Goal: Task Accomplishment & Management: Complete application form

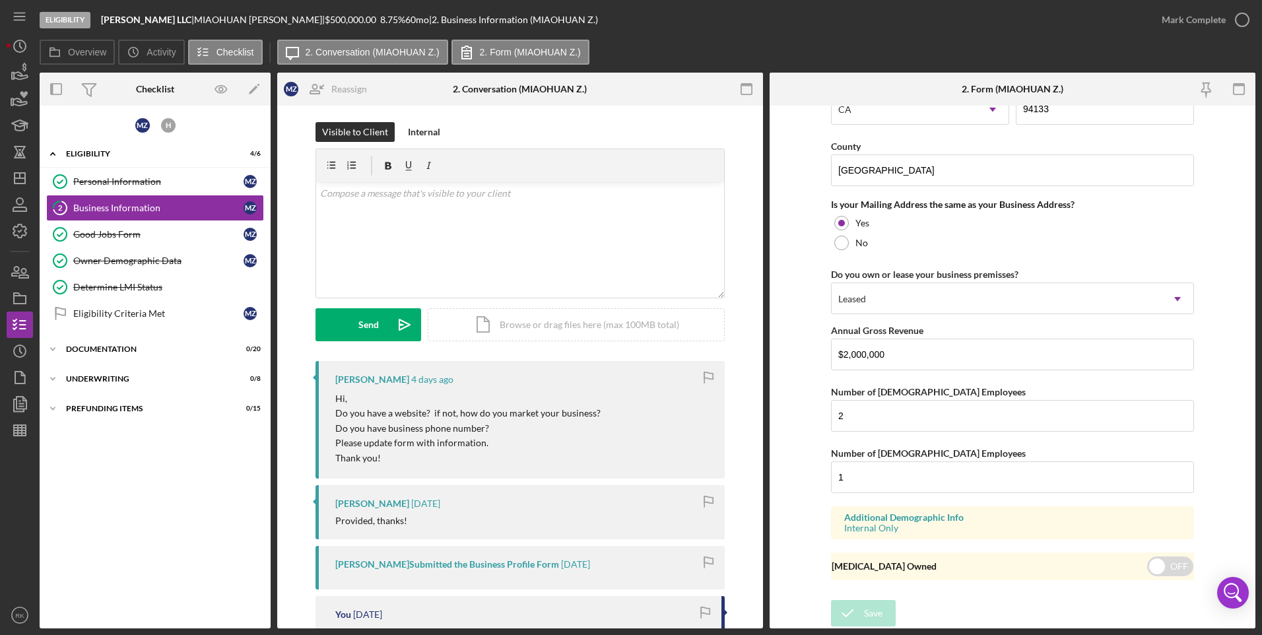
scroll to position [8, 0]
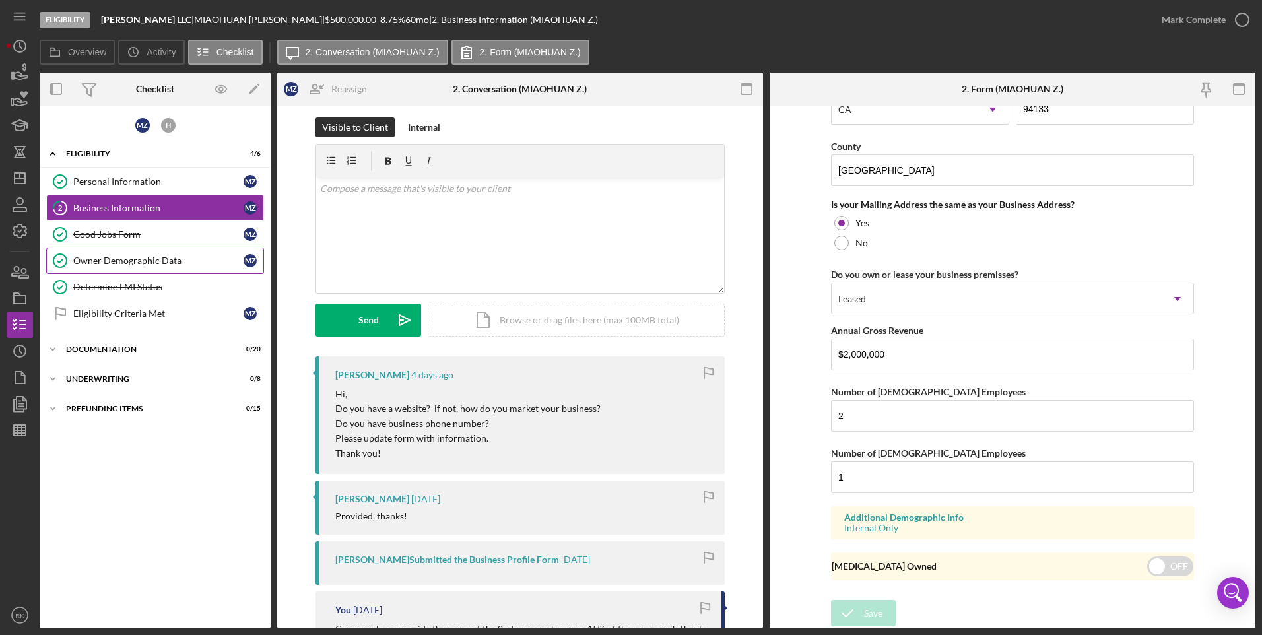
drag, startPoint x: 104, startPoint y: 238, endPoint x: 112, endPoint y: 252, distance: 15.7
click at [104, 238] on div "Good Jobs Form" at bounding box center [158, 234] width 170 height 11
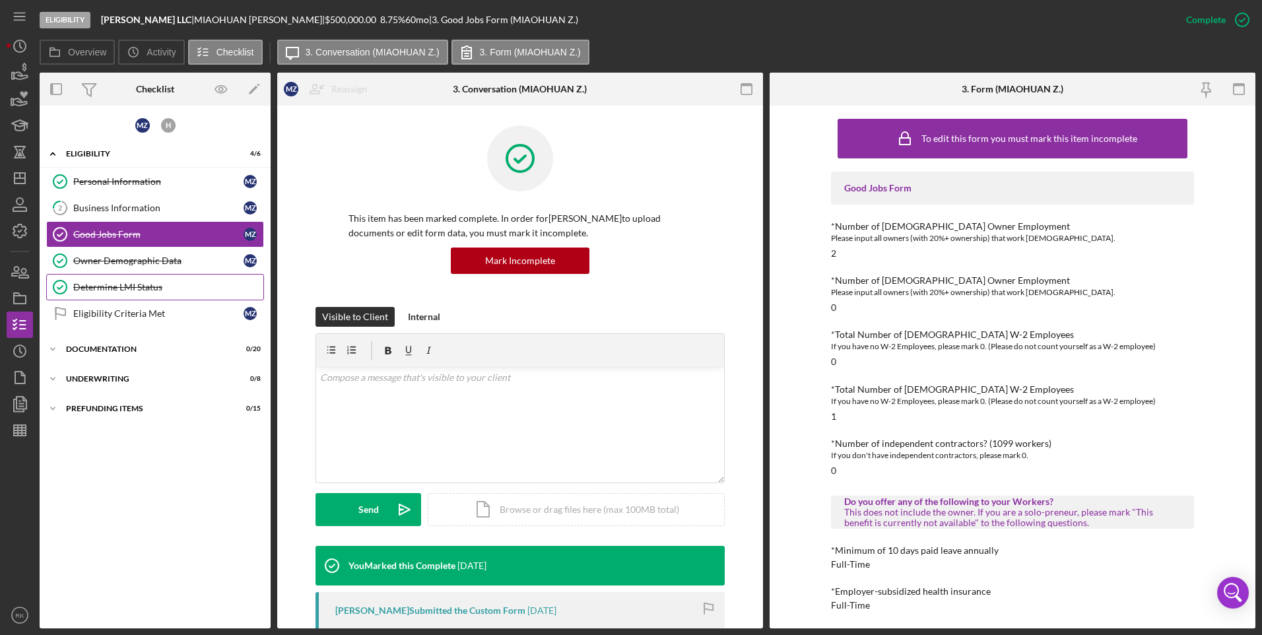
click at [121, 275] on link "Determine LMI Status Determine LMI Status" at bounding box center [155, 287] width 218 height 26
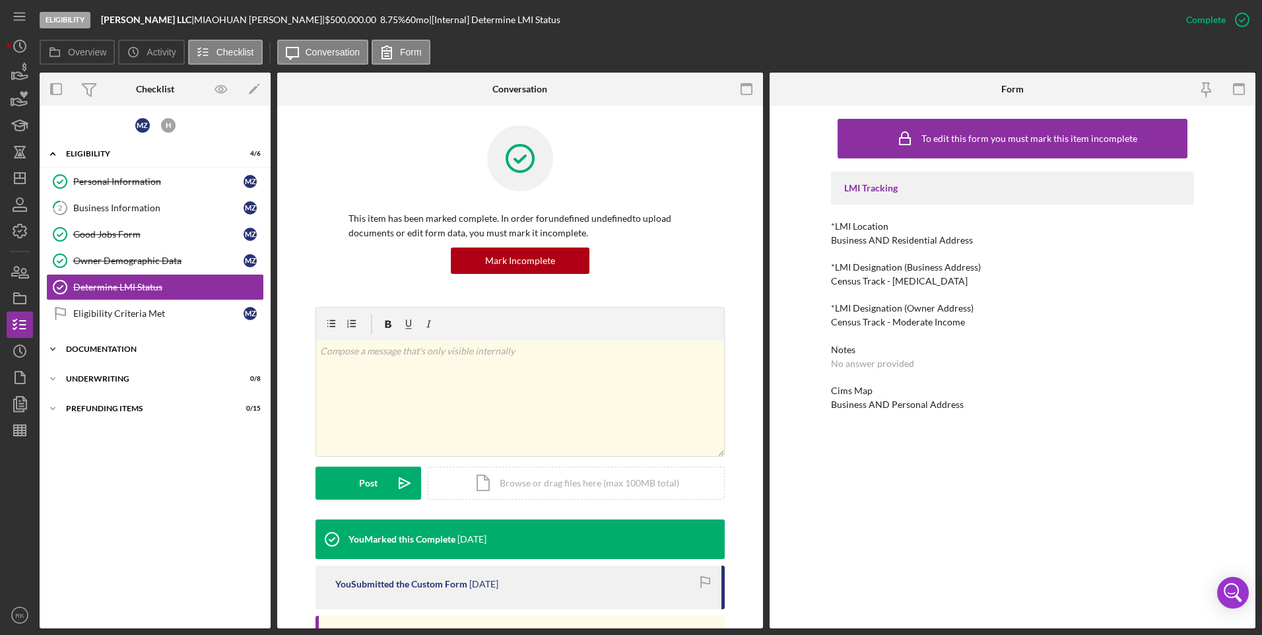
click at [110, 353] on div "Icon/Expander Documentation 0 / 20" at bounding box center [155, 349] width 231 height 26
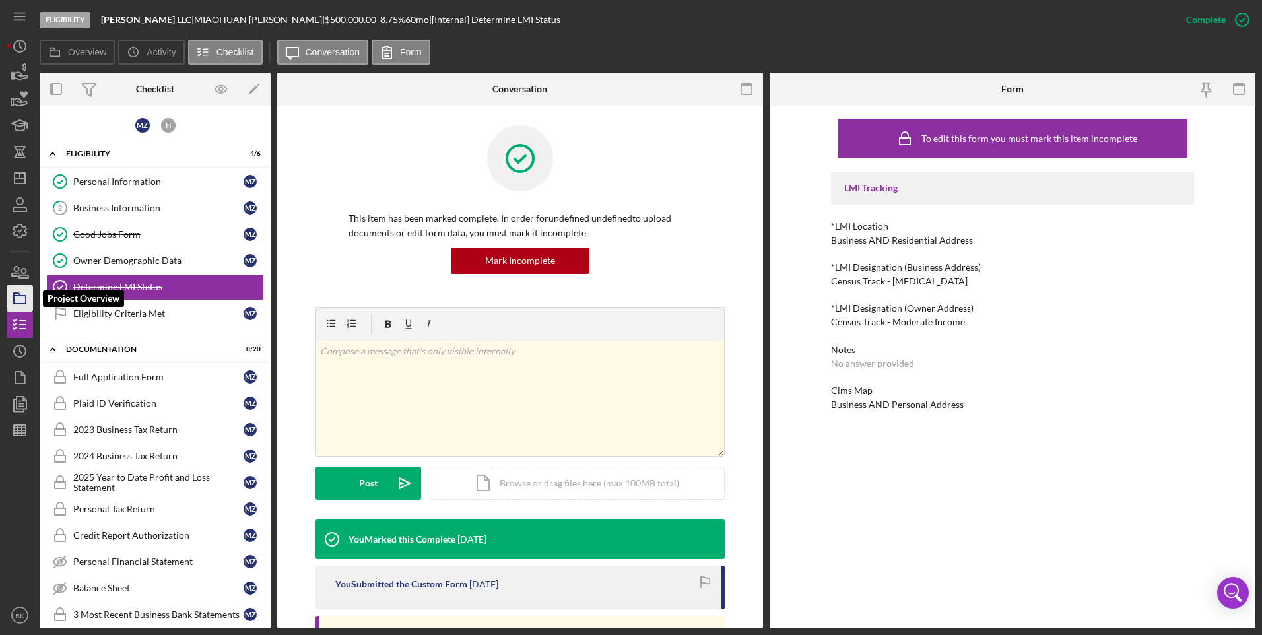
click at [17, 297] on icon "button" at bounding box center [19, 298] width 33 height 33
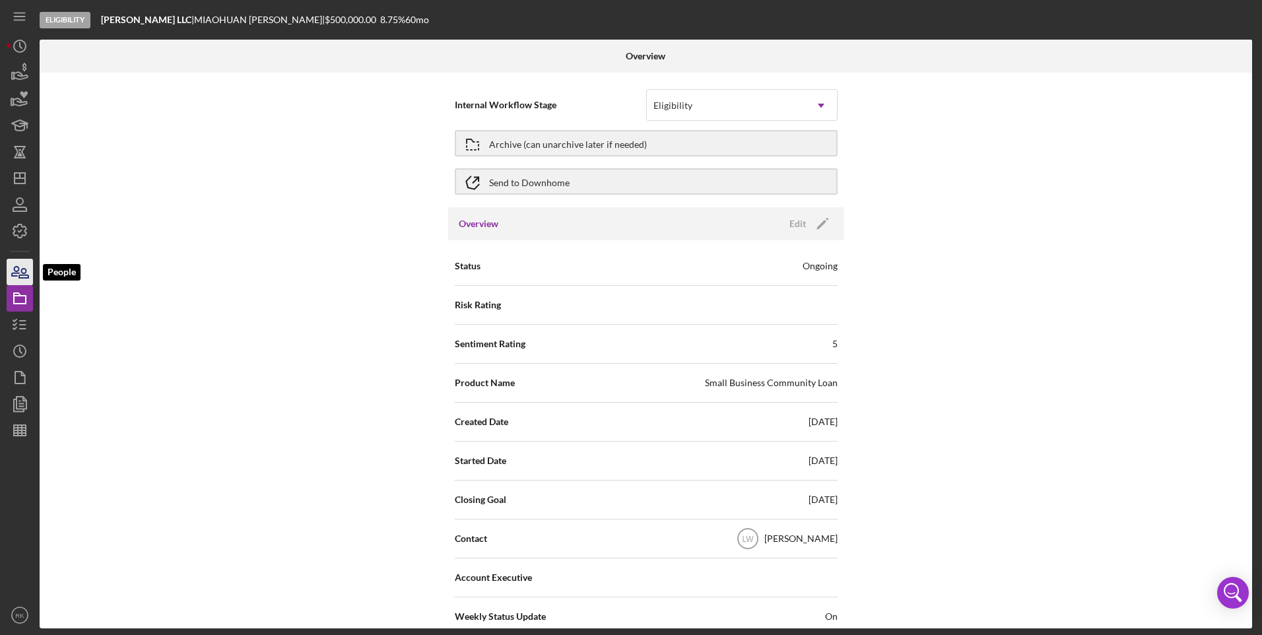
click at [20, 272] on icon "button" at bounding box center [19, 272] width 33 height 33
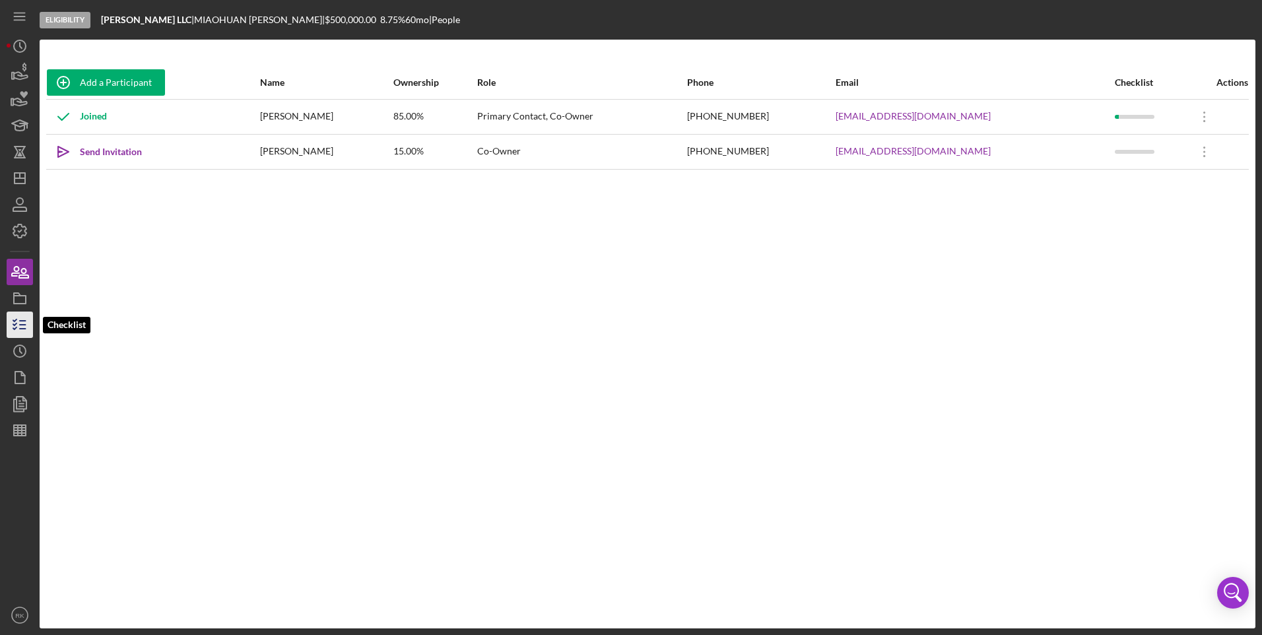
click at [22, 329] on line "button" at bounding box center [23, 329] width 6 height 0
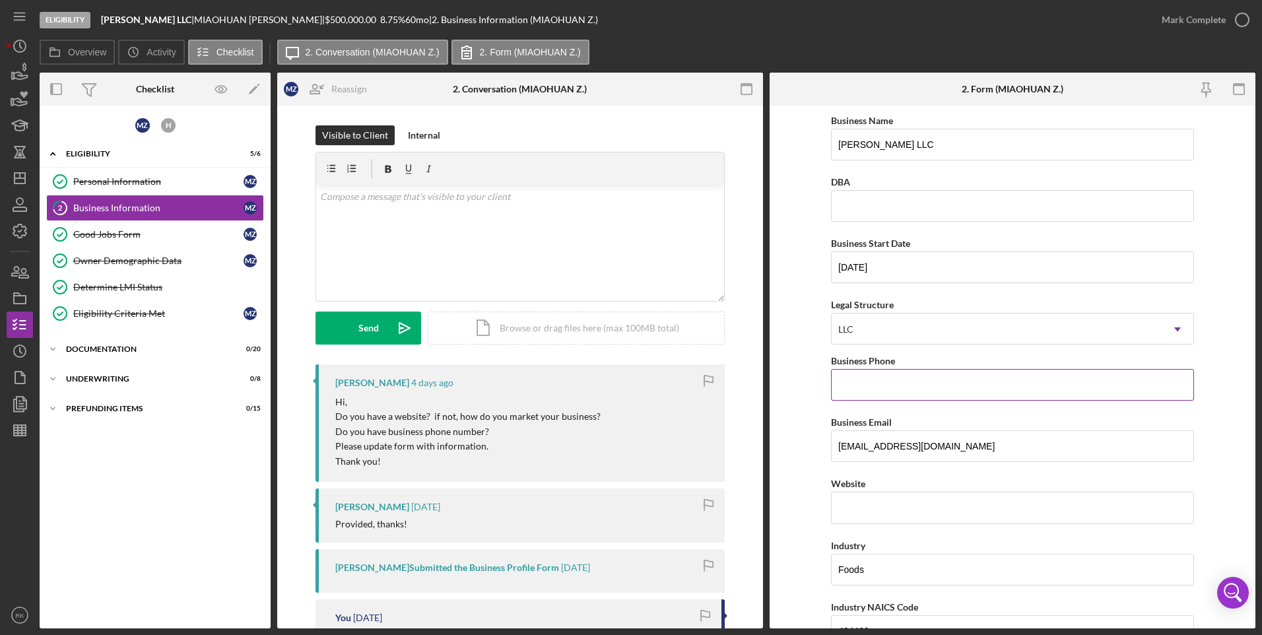
drag, startPoint x: 911, startPoint y: 388, endPoint x: 944, endPoint y: 394, distance: 32.8
click at [911, 388] on input "Business Phone" at bounding box center [1012, 385] width 363 height 32
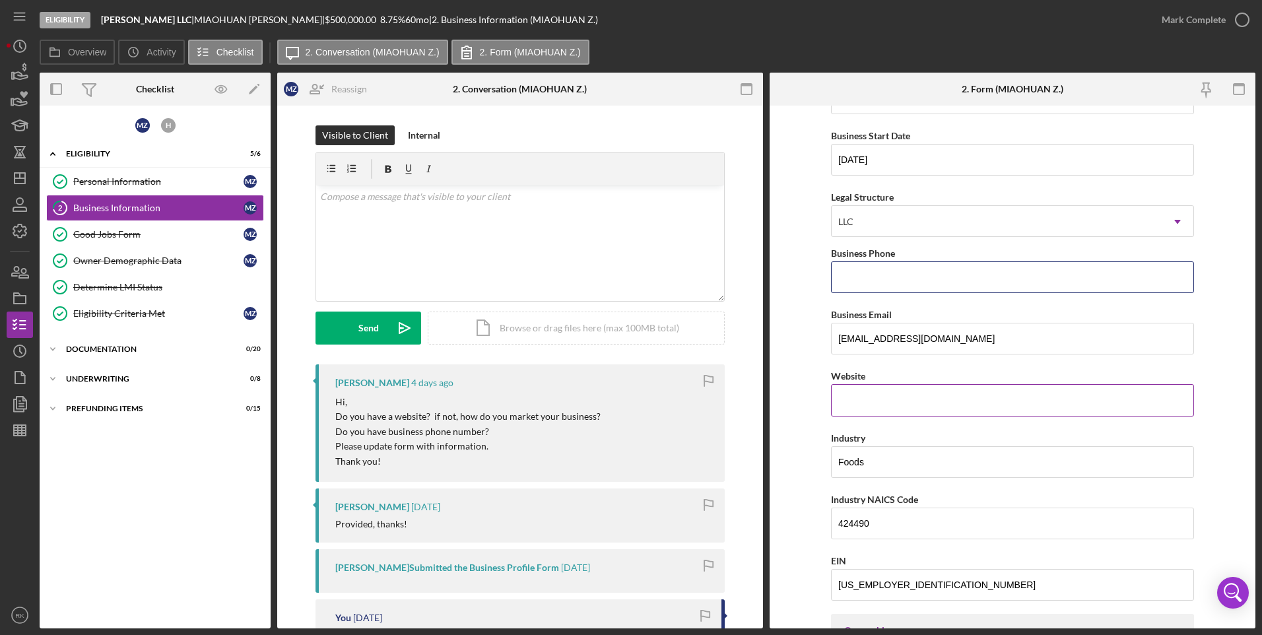
scroll to position [108, 0]
click at [852, 397] on div "Website" at bounding box center [1012, 391] width 363 height 48
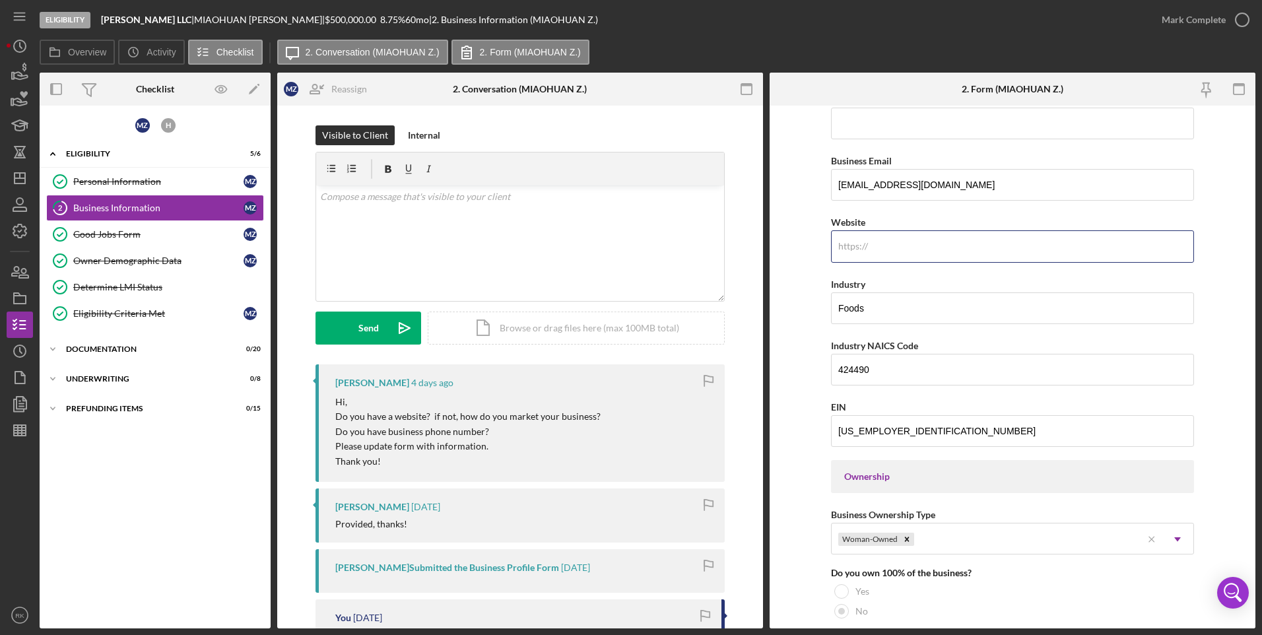
scroll to position [262, 0]
click at [111, 350] on div "Documentation" at bounding box center [160, 349] width 188 height 8
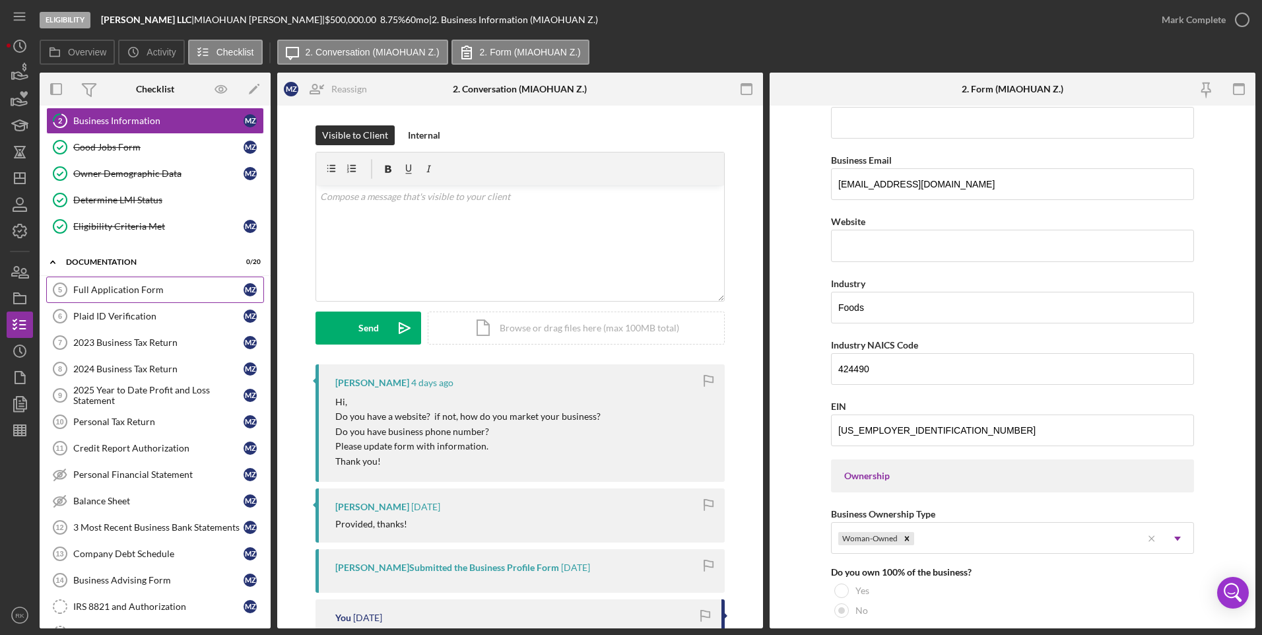
scroll to position [88, 0]
click at [126, 477] on div "Personal Financial Statement" at bounding box center [158, 474] width 170 height 11
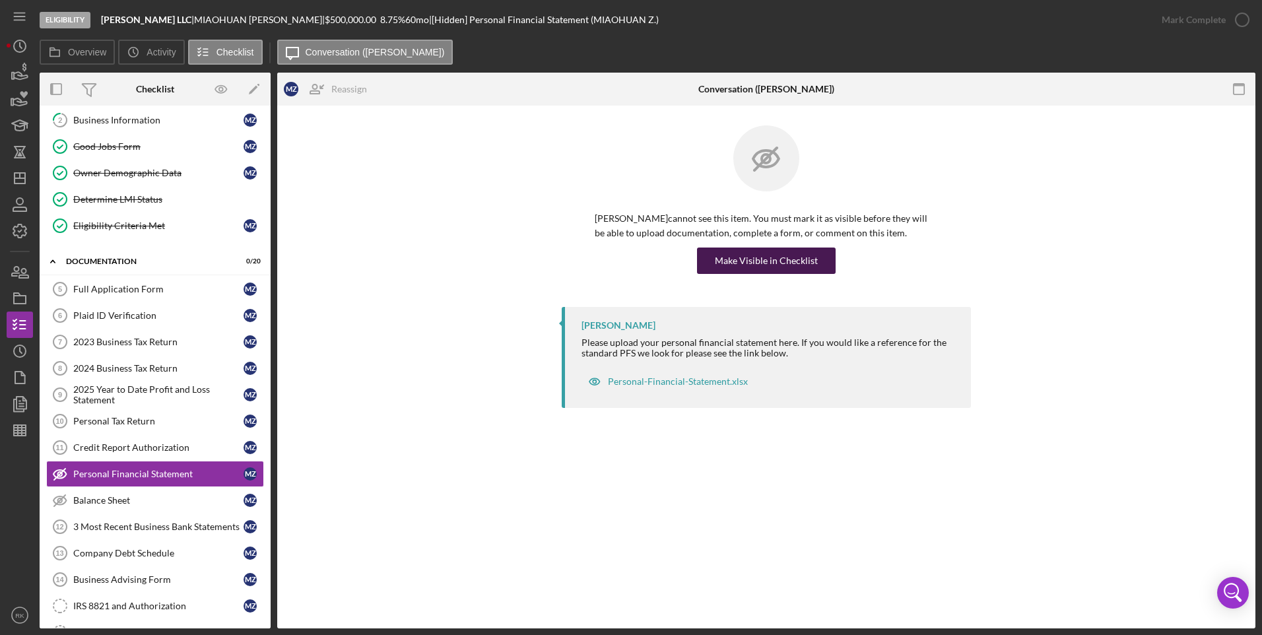
click at [774, 261] on div "Make Visible in Checklist" at bounding box center [766, 261] width 103 height 26
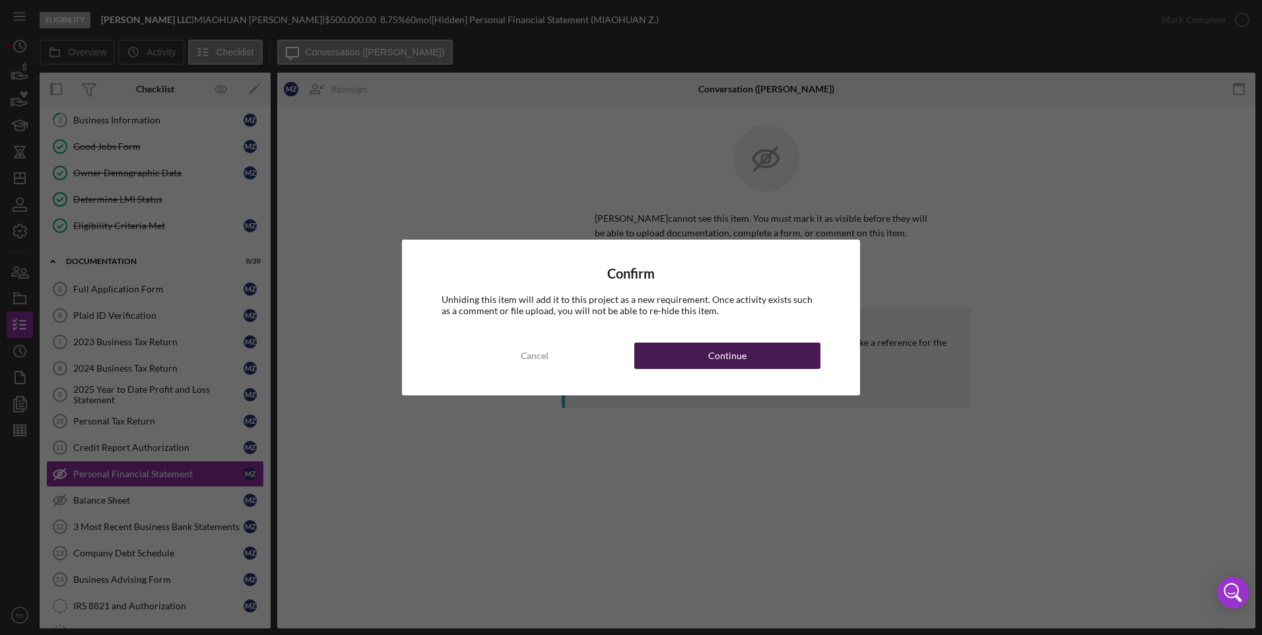
click at [726, 358] on div "Continue" at bounding box center [727, 356] width 38 height 26
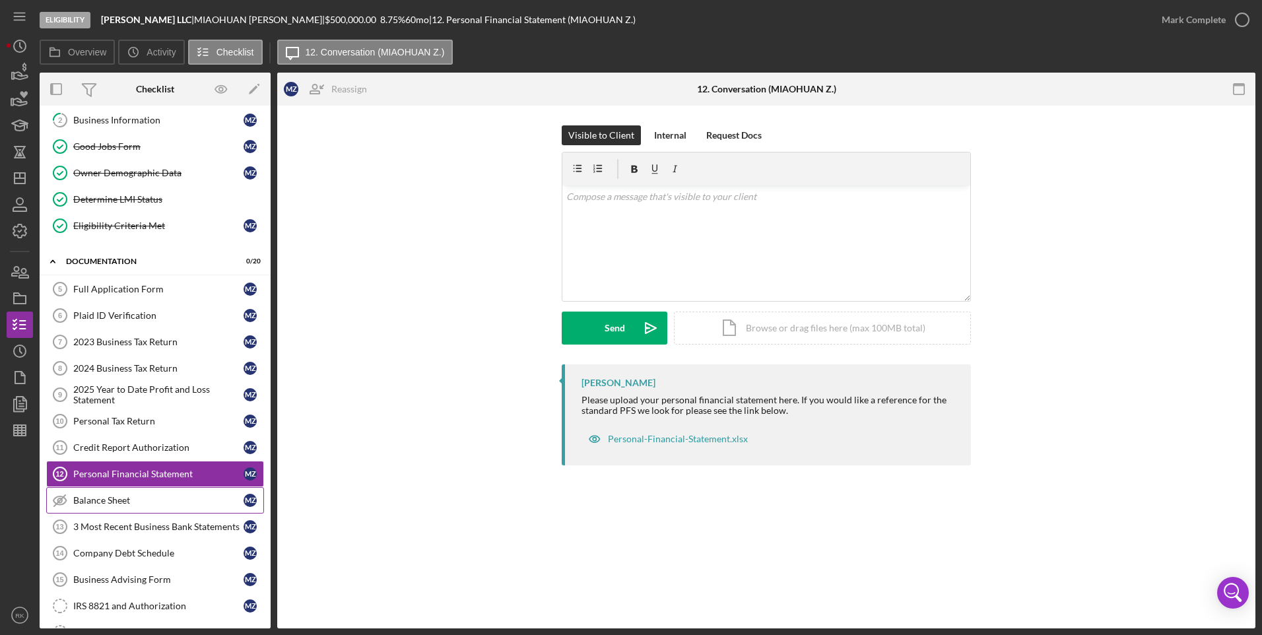
click at [111, 499] on div "Balance Sheet" at bounding box center [158, 500] width 170 height 11
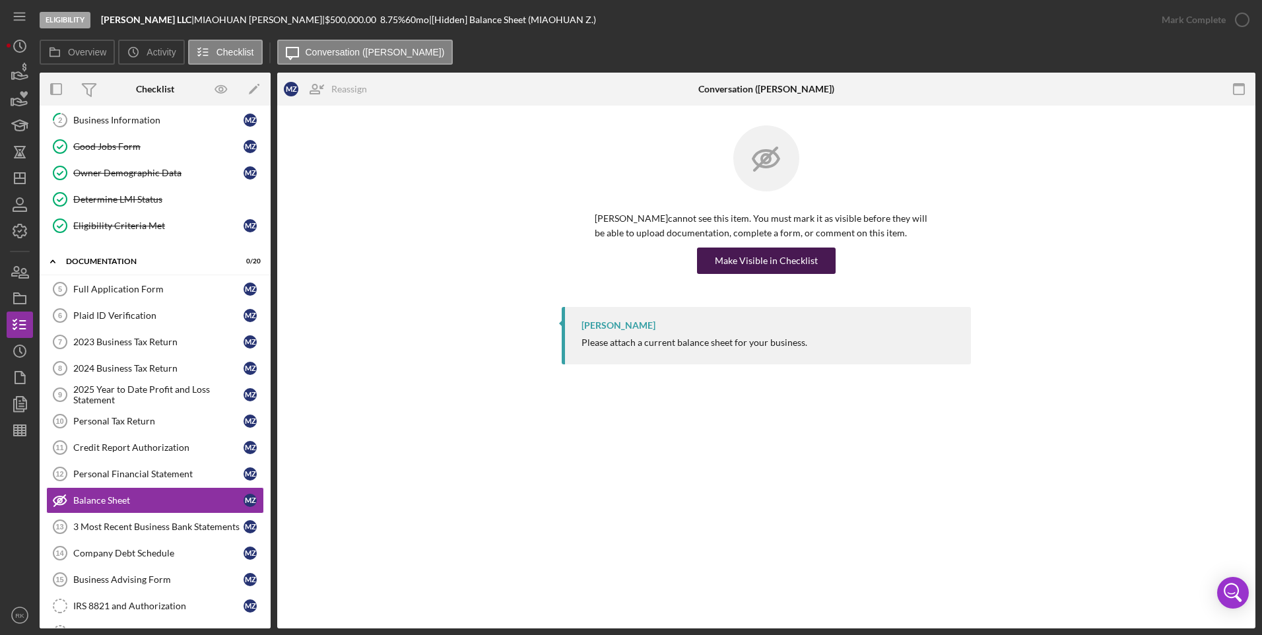
click at [763, 263] on div "Make Visible in Checklist" at bounding box center [766, 261] width 103 height 26
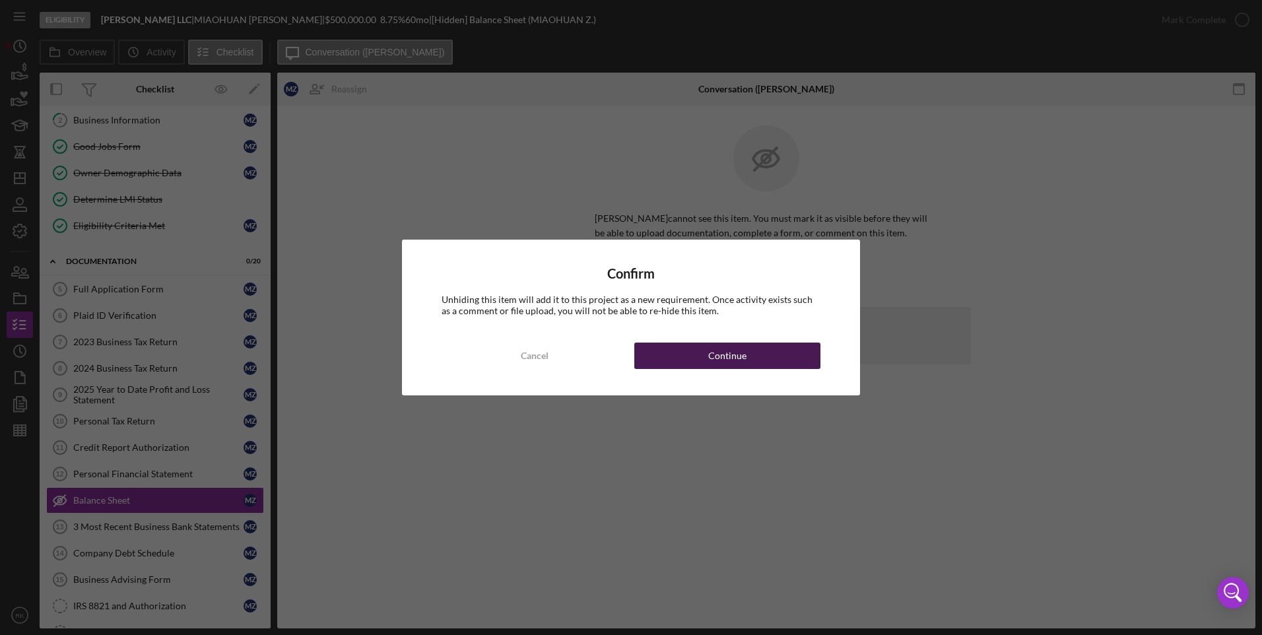
click at [728, 349] on div "Continue" at bounding box center [727, 356] width 38 height 26
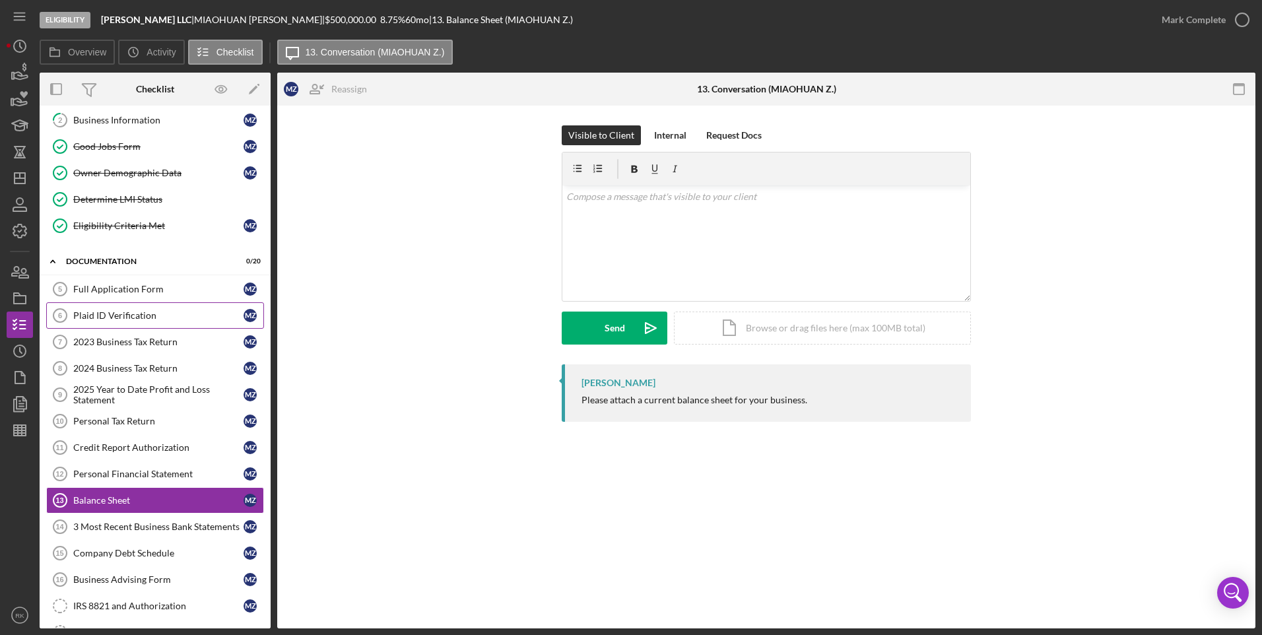
drag, startPoint x: 100, startPoint y: 318, endPoint x: 115, endPoint y: 324, distance: 15.7
click at [100, 318] on div "Plaid ID Verification" at bounding box center [158, 315] width 170 height 11
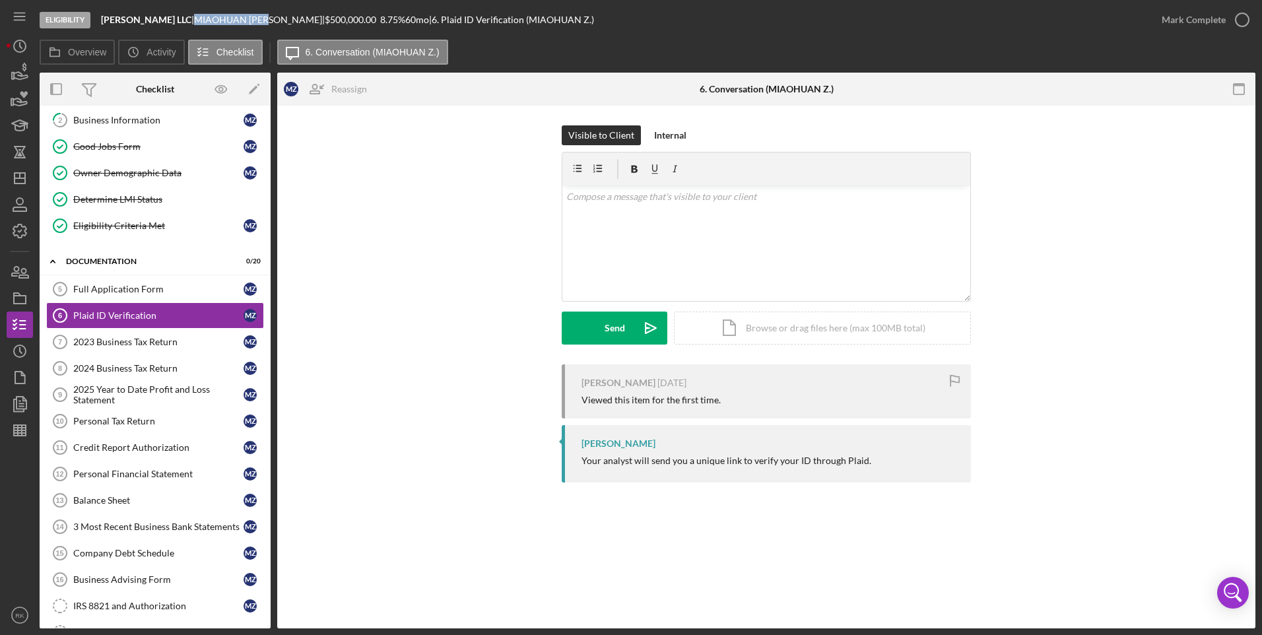
drag, startPoint x: 184, startPoint y: 18, endPoint x: 260, endPoint y: 19, distance: 76.6
click at [260, 19] on div "[PERSON_NAME] |" at bounding box center [259, 20] width 131 height 11
drag, startPoint x: 260, startPoint y: 19, endPoint x: 250, endPoint y: 20, distance: 10.0
copy div "[PERSON_NAME]"
click at [596, 198] on p at bounding box center [767, 196] width 401 height 15
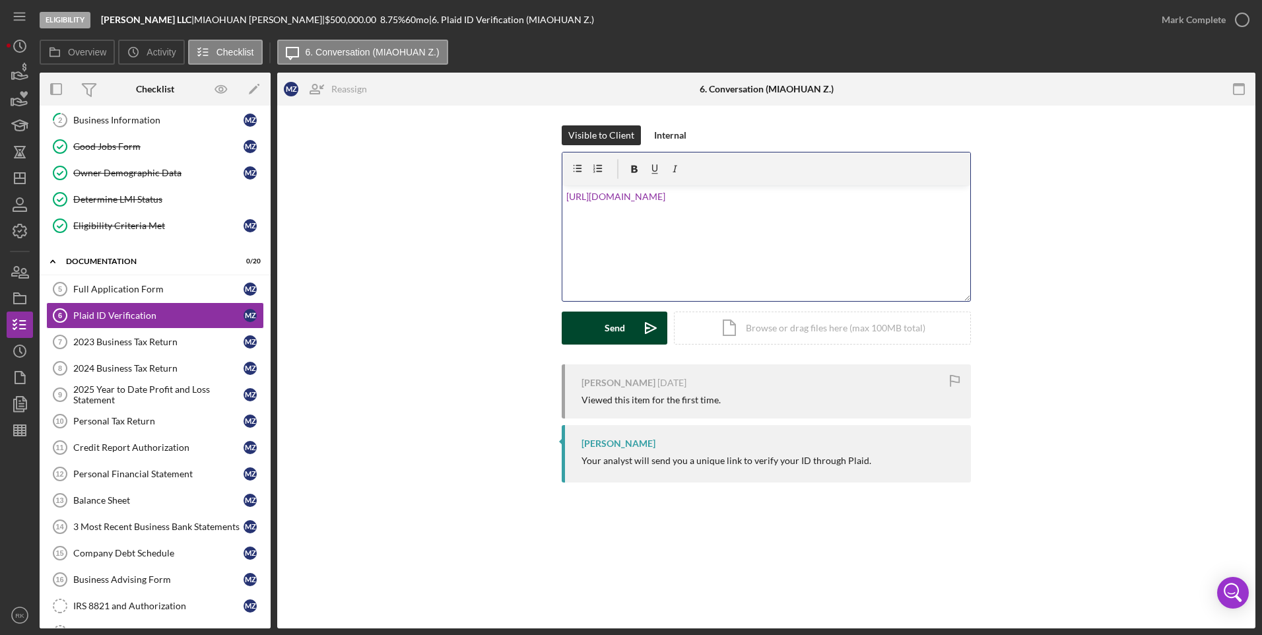
click at [621, 325] on div "Send" at bounding box center [615, 328] width 20 height 33
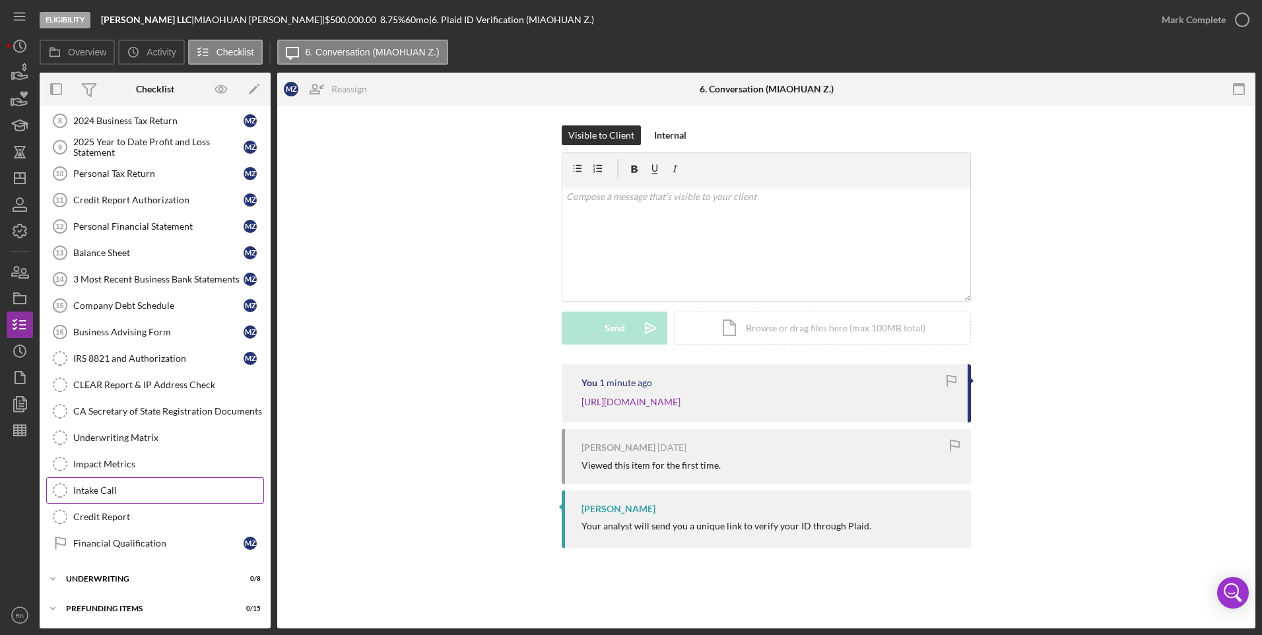
scroll to position [336, 0]
click at [118, 569] on div "Icon/Expander Underwriting 0 / 8" at bounding box center [155, 578] width 231 height 26
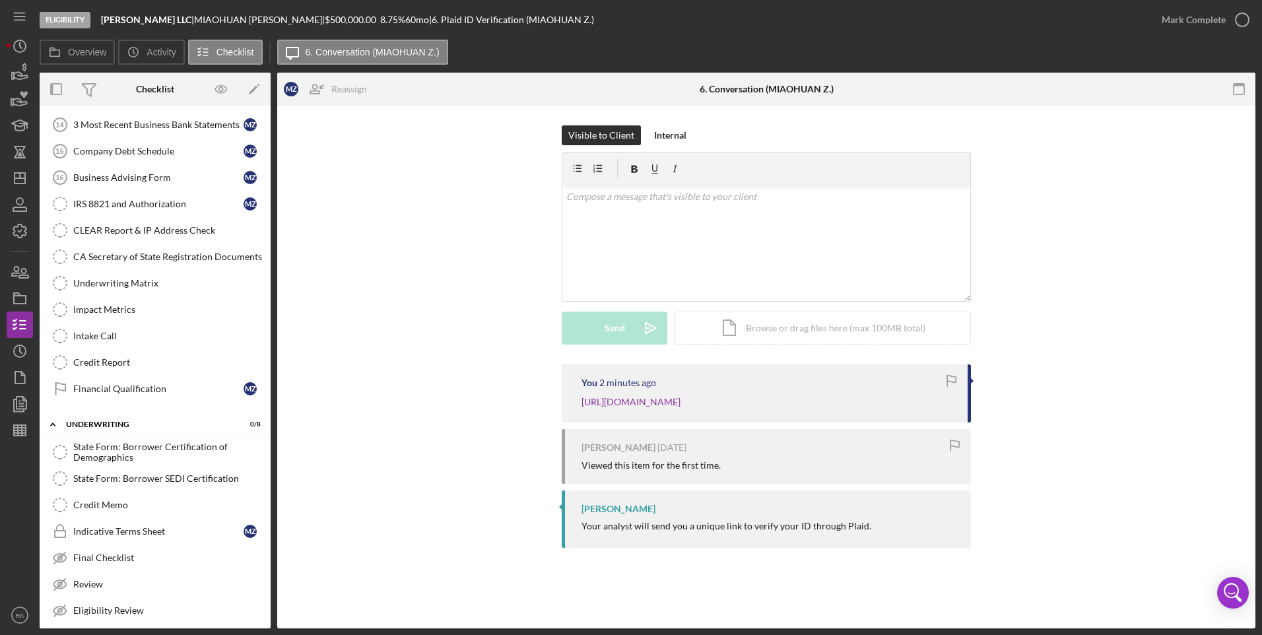
scroll to position [490, 0]
